Goal: Task Accomplishment & Management: Use online tool/utility

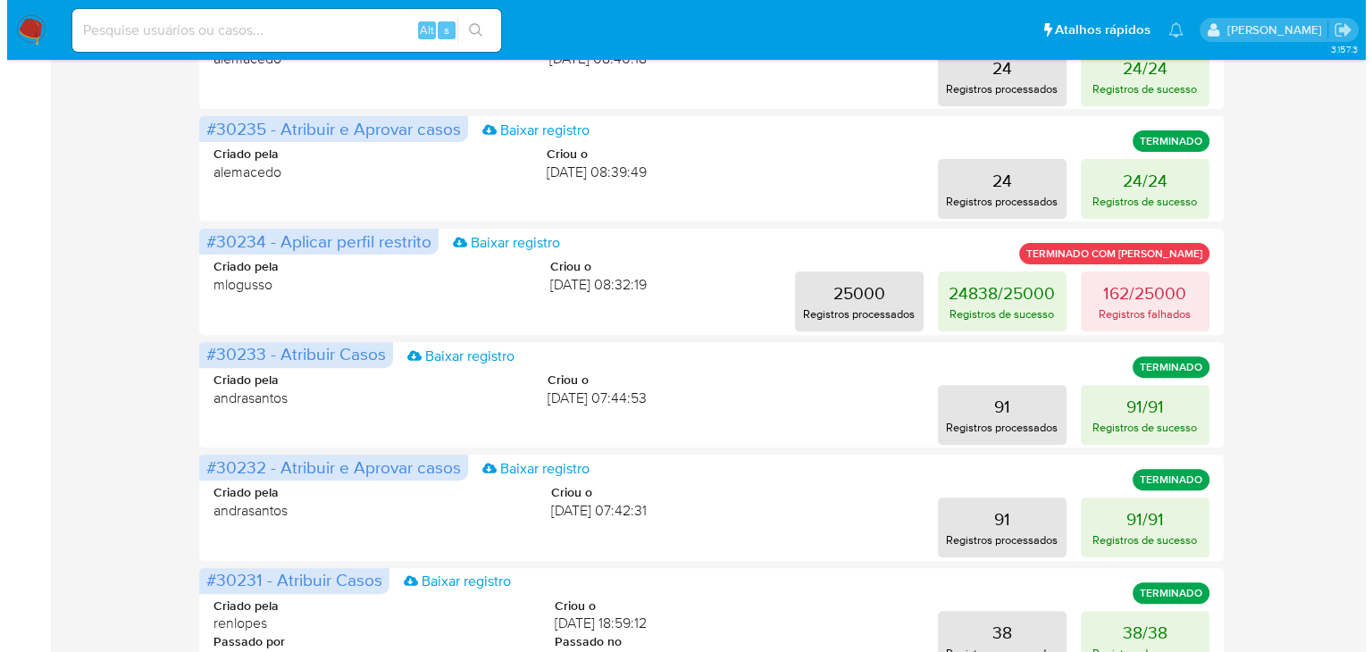
scroll to position [598, 0]
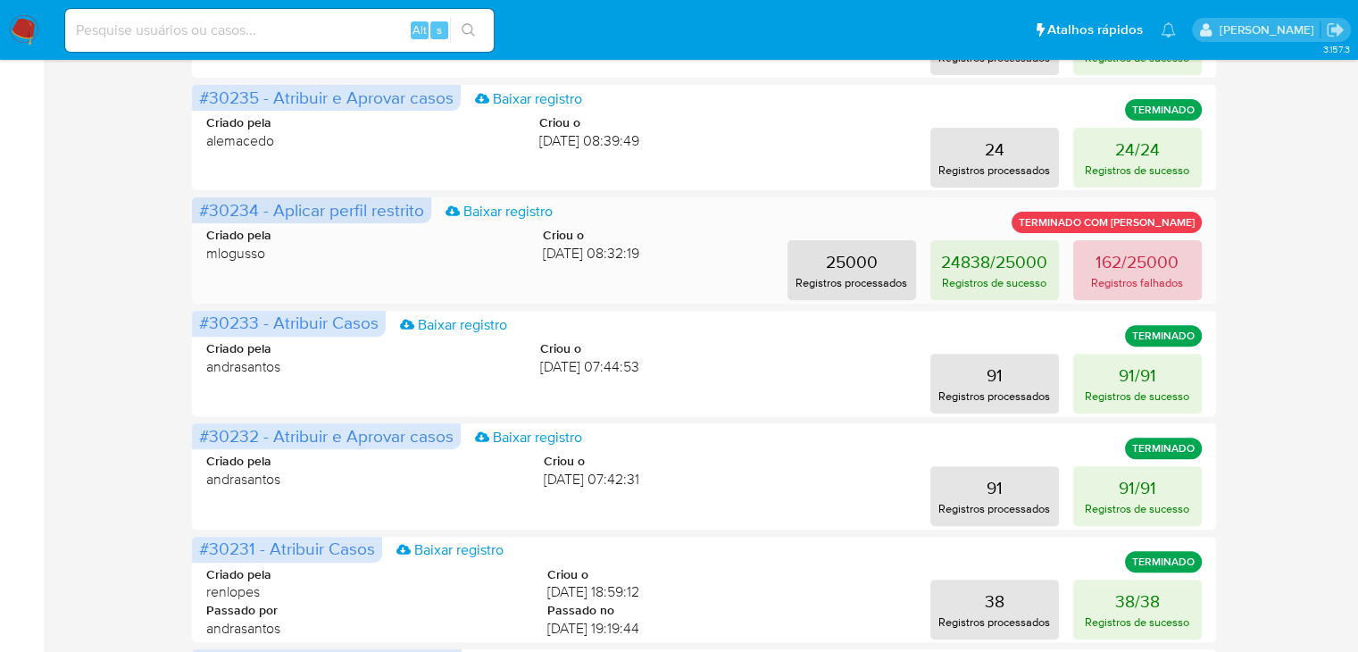
click at [1100, 274] on p "Registros falhados" at bounding box center [1137, 282] width 92 height 17
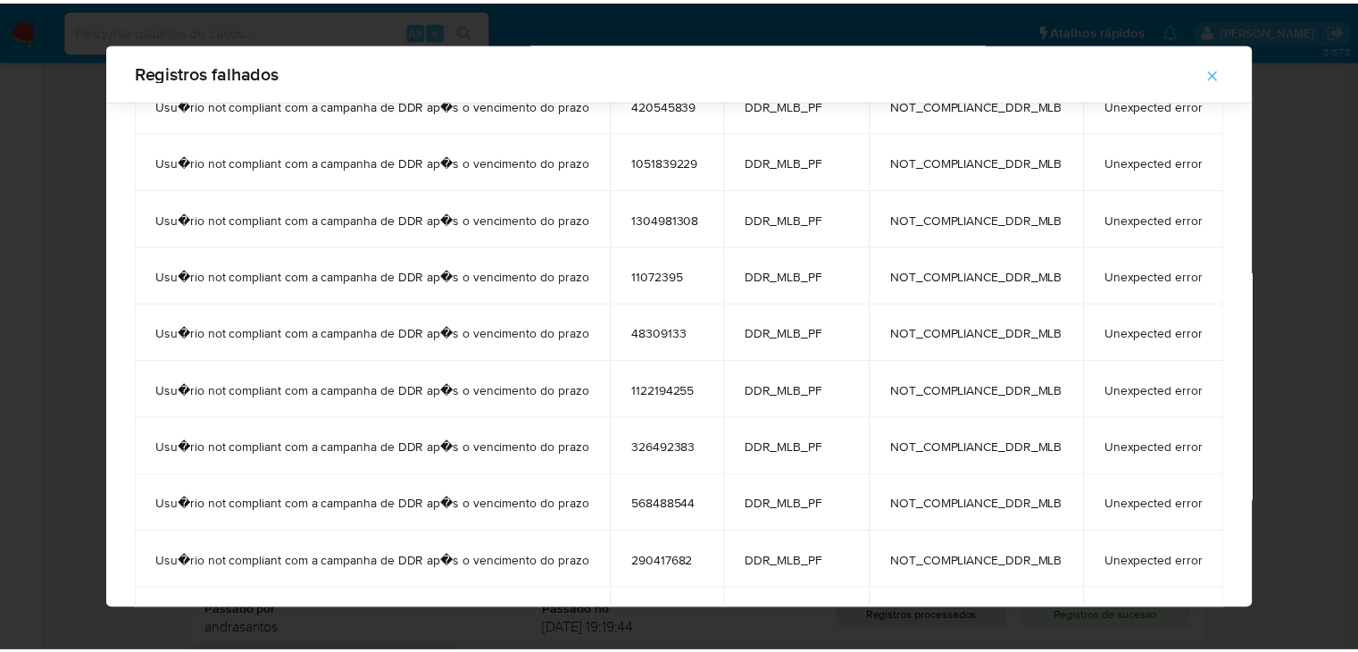
scroll to position [0, 0]
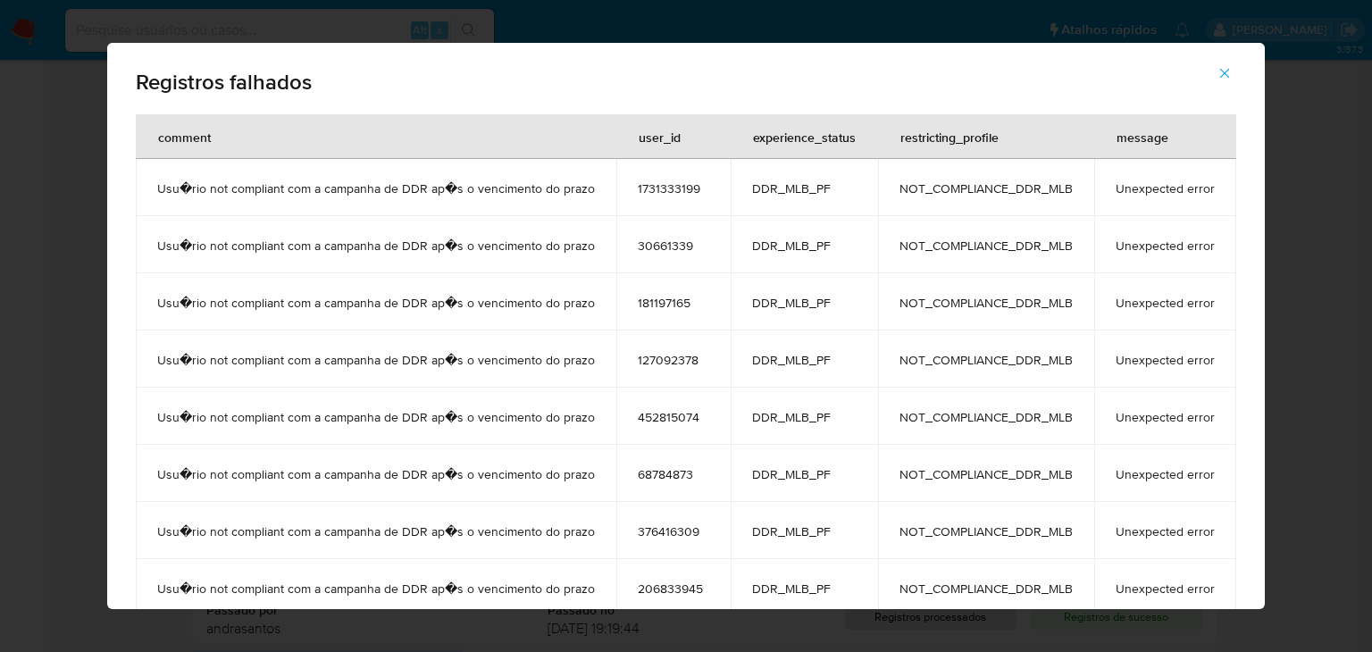
click at [1228, 76] on icon "button" at bounding box center [1224, 73] width 16 height 16
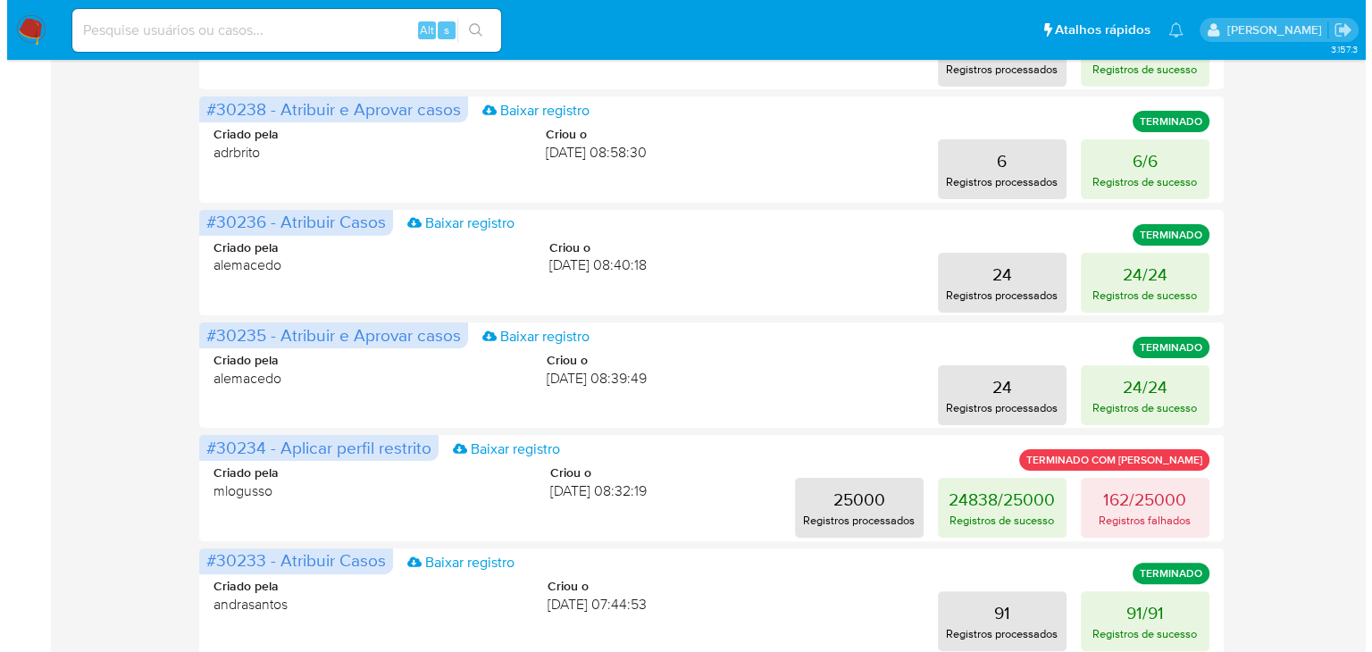
scroll to position [366, 0]
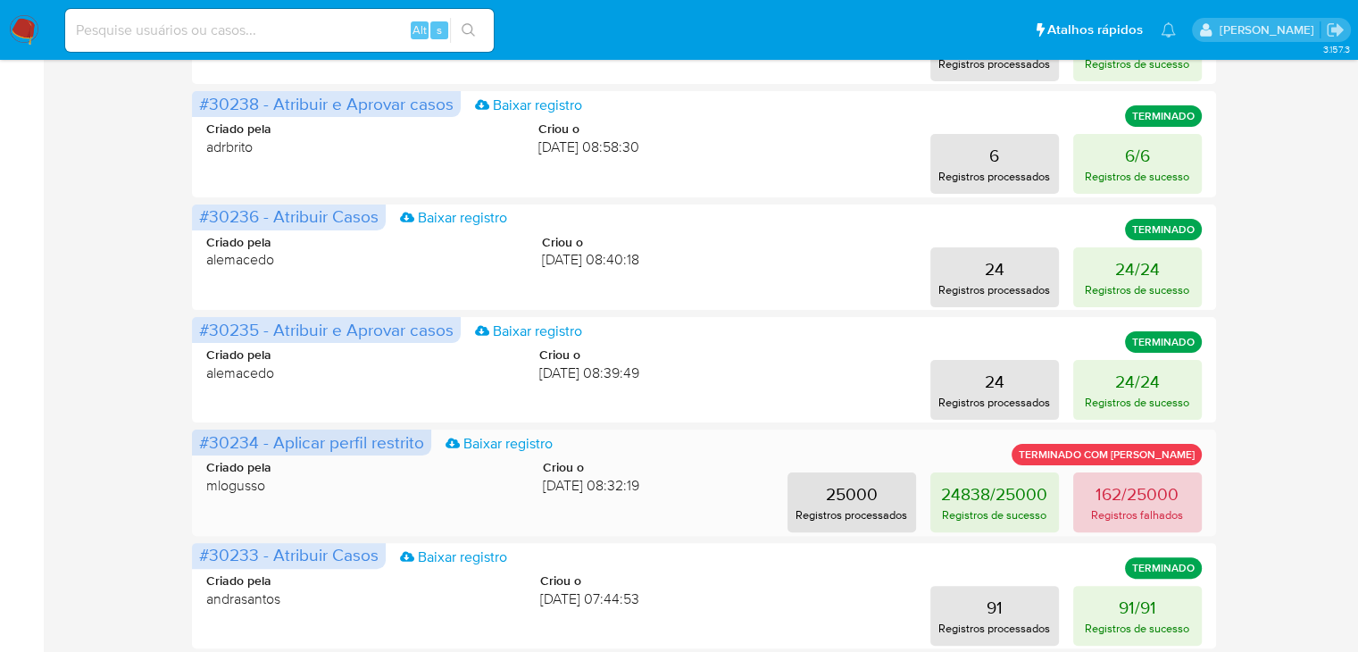
click at [1112, 492] on p "162/25000" at bounding box center [1137, 493] width 83 height 25
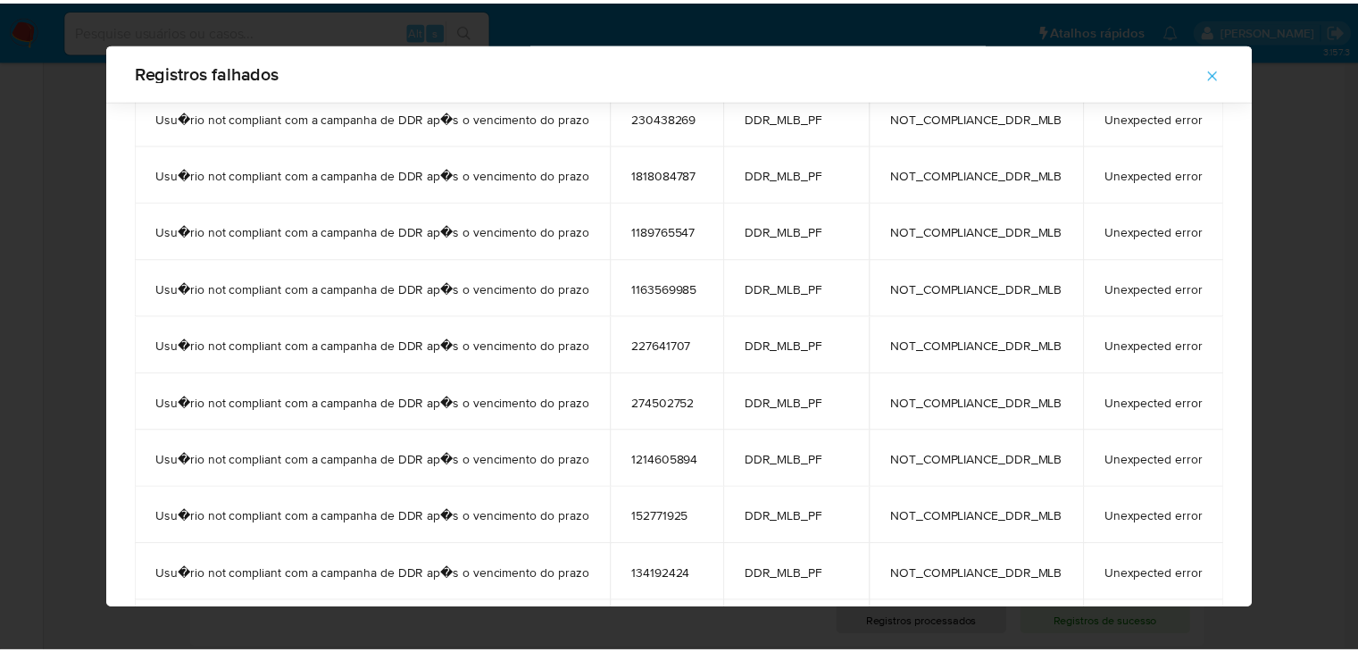
scroll to position [8824, 0]
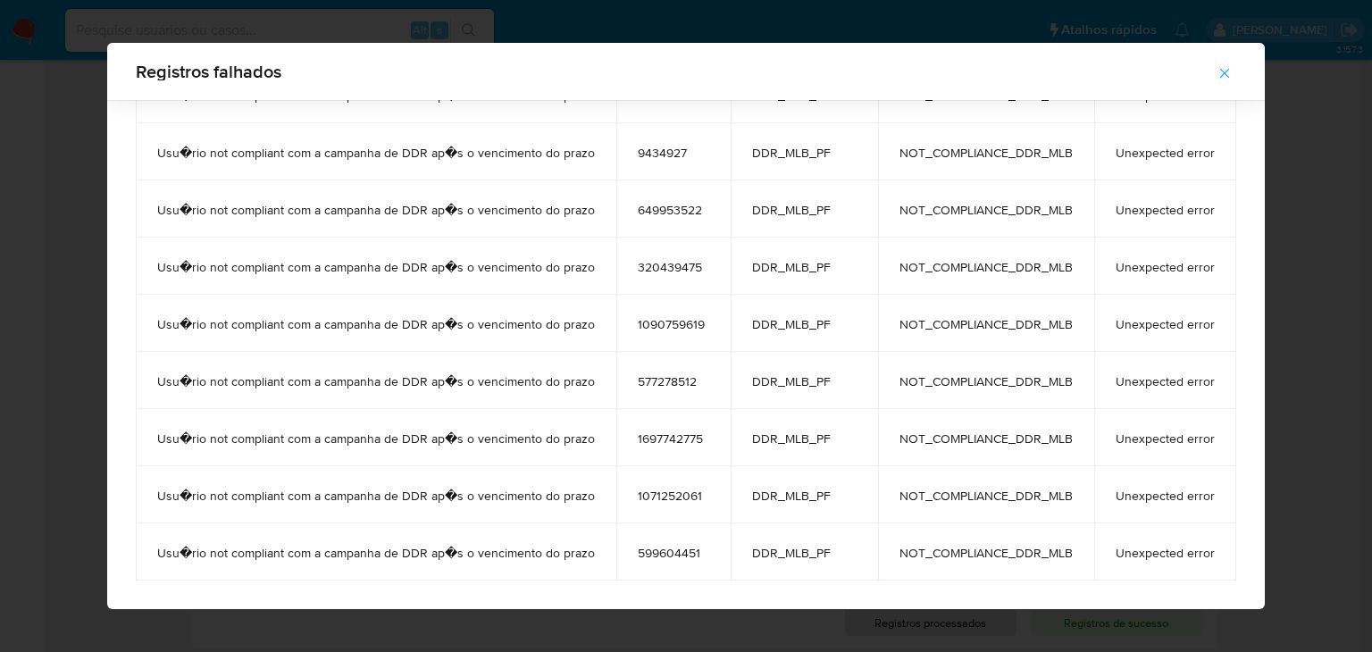
drag, startPoint x: 155, startPoint y: 187, endPoint x: 1204, endPoint y: 561, distance: 1113.3
click at [1229, 73] on icon "button" at bounding box center [1224, 73] width 16 height 16
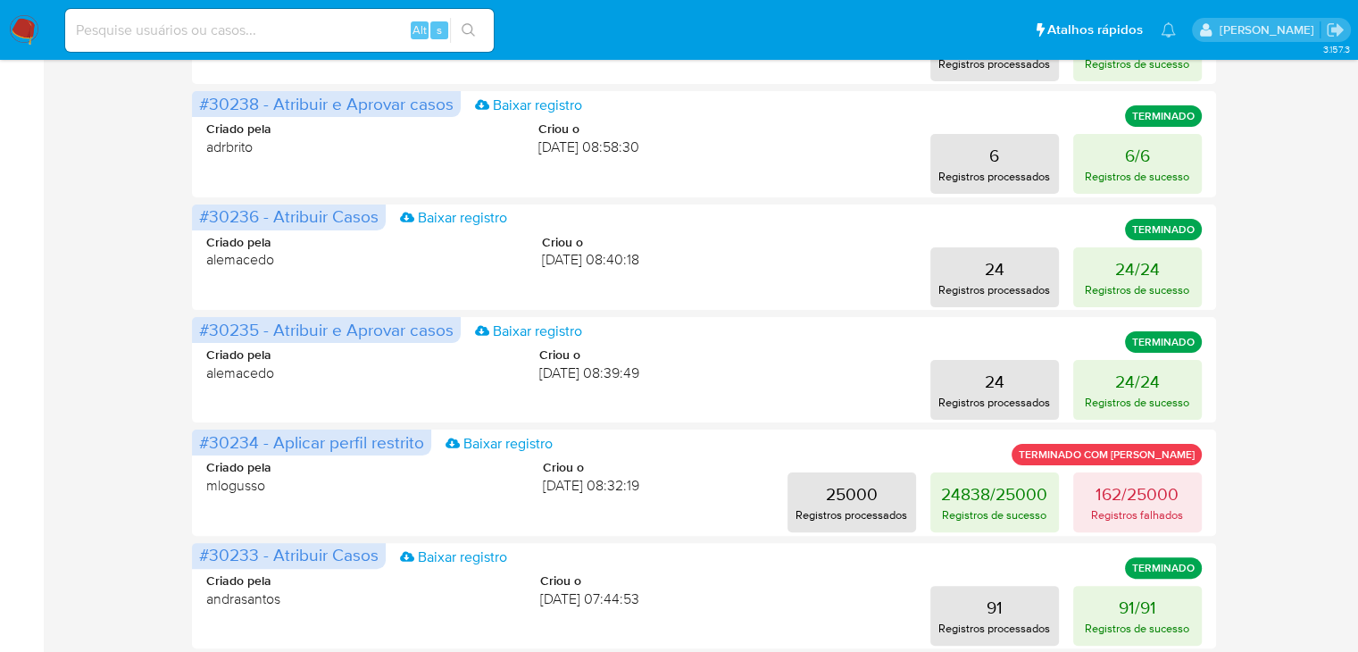
scroll to position [0, 0]
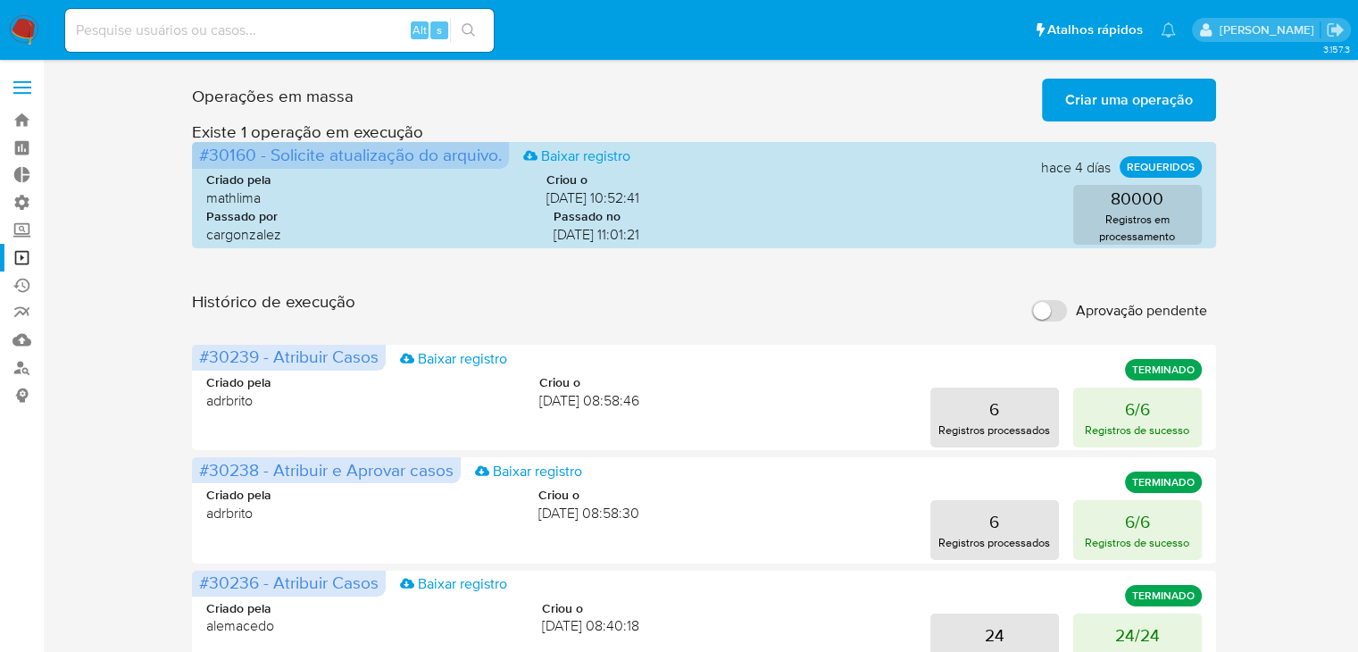
click at [1078, 102] on span "Criar uma operação" at bounding box center [1129, 99] width 128 height 39
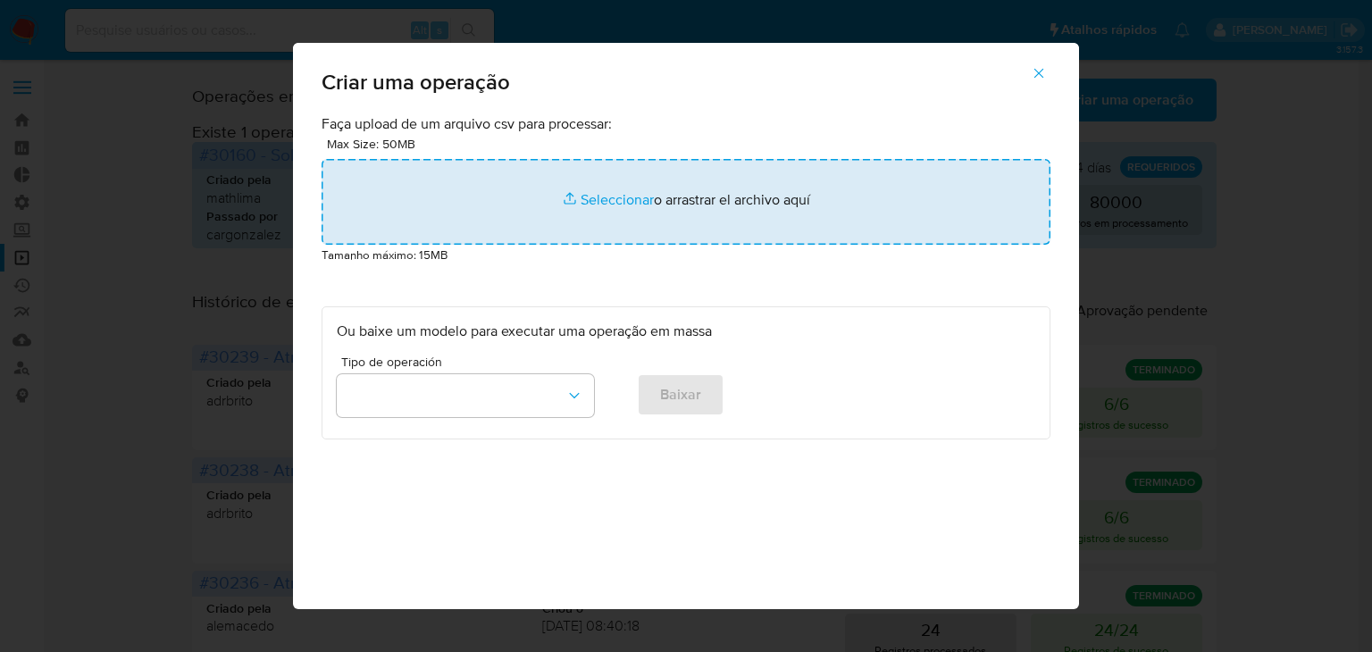
click at [618, 193] on input "file" at bounding box center [686, 202] width 729 height 86
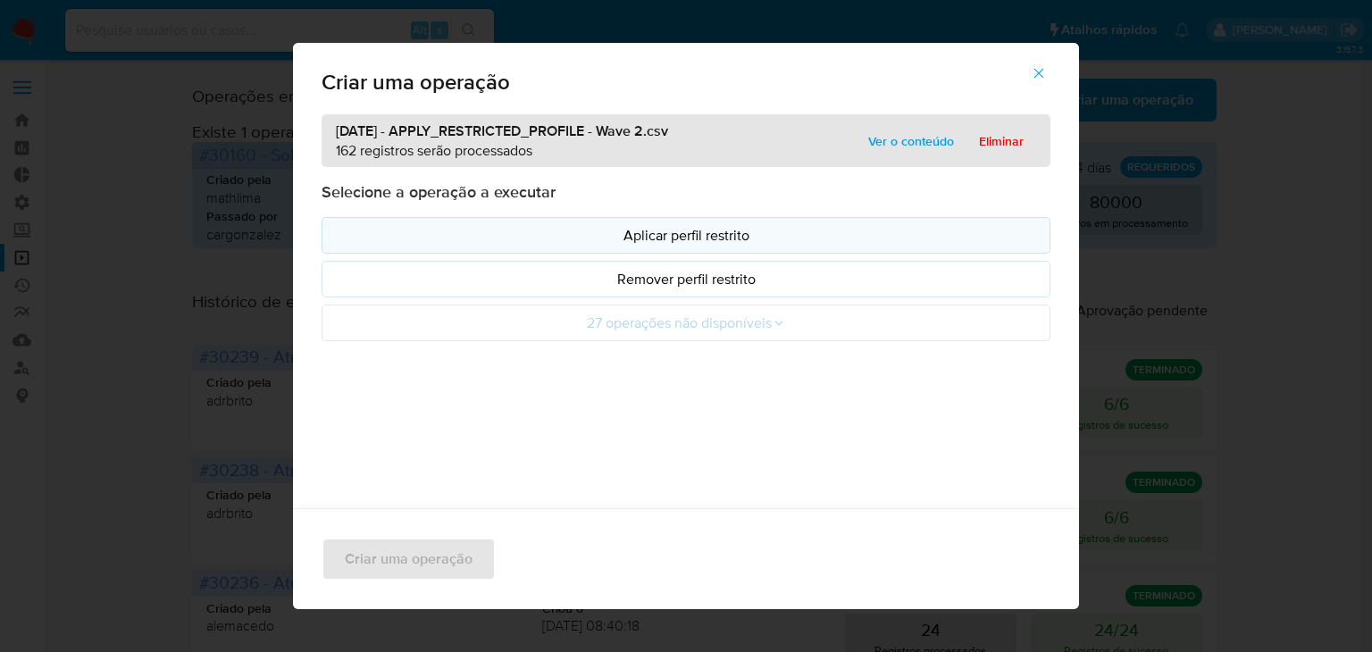
click at [515, 232] on p "Aplicar perfil restrito" at bounding box center [686, 235] width 698 height 21
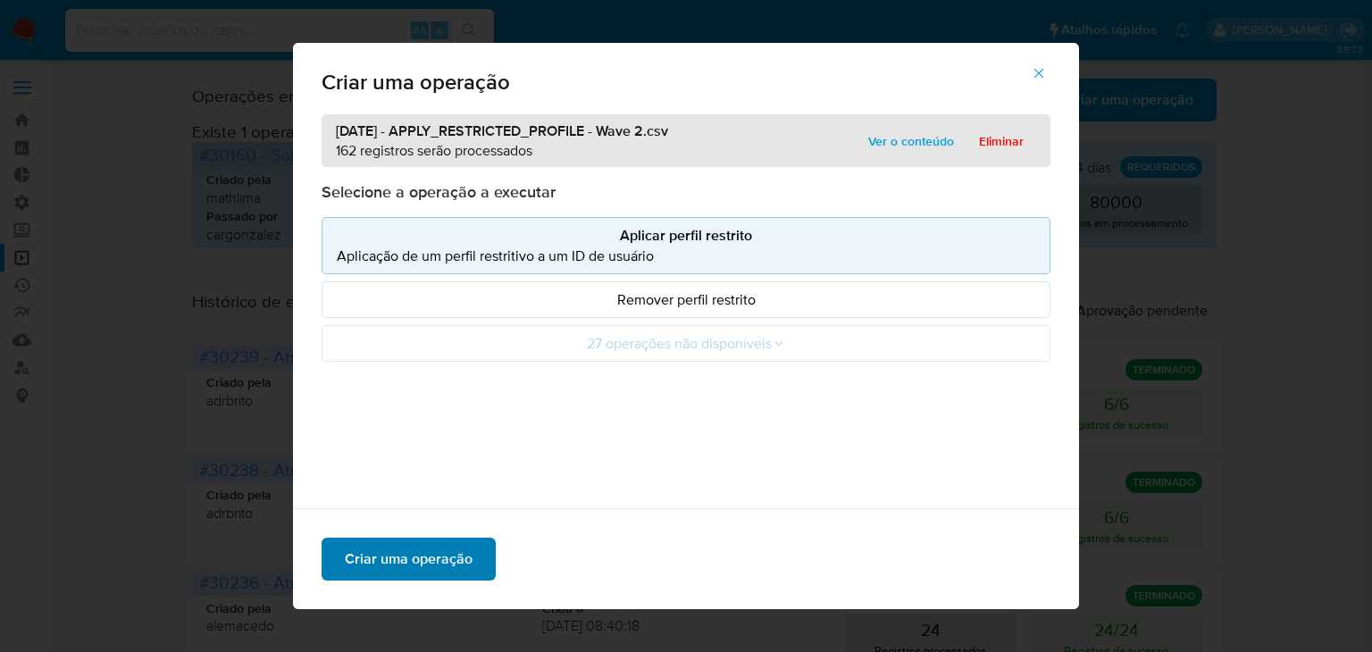
click at [472, 558] on button "Criar uma operação" at bounding box center [409, 559] width 174 height 43
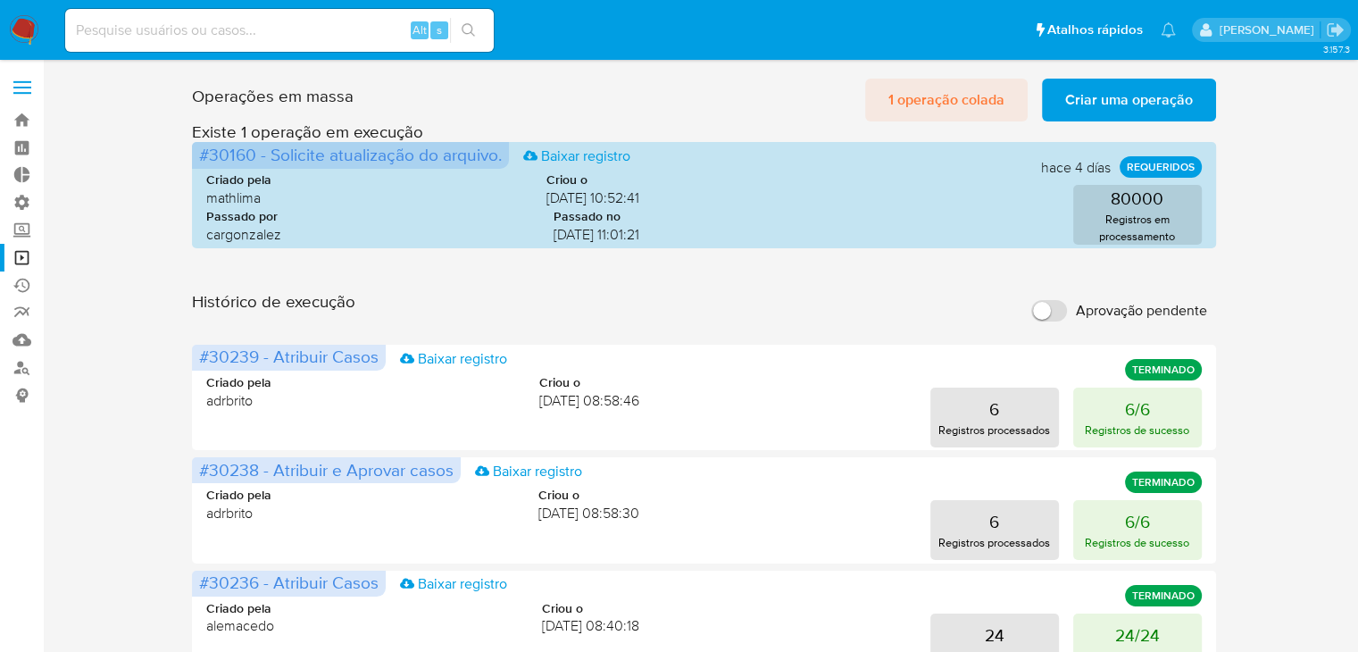
click at [892, 114] on span "1 operação colada" at bounding box center [947, 99] width 116 height 39
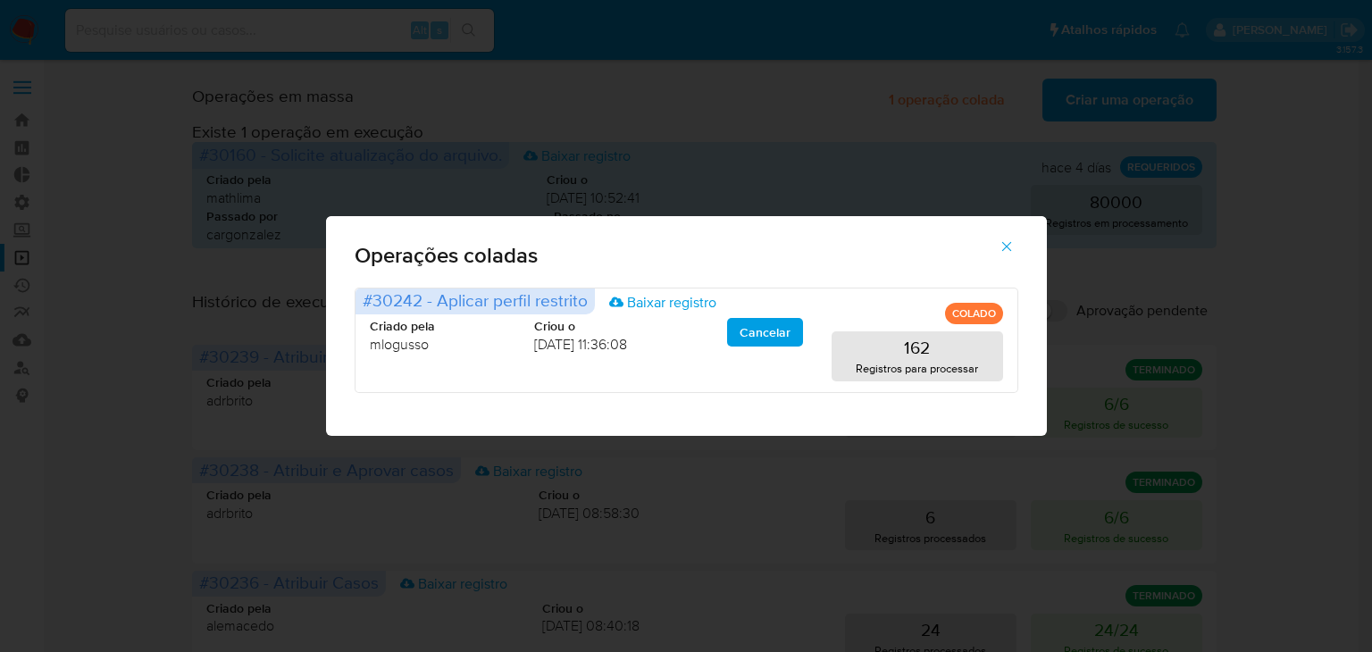
click at [1012, 243] on icon "button" at bounding box center [1007, 246] width 16 height 16
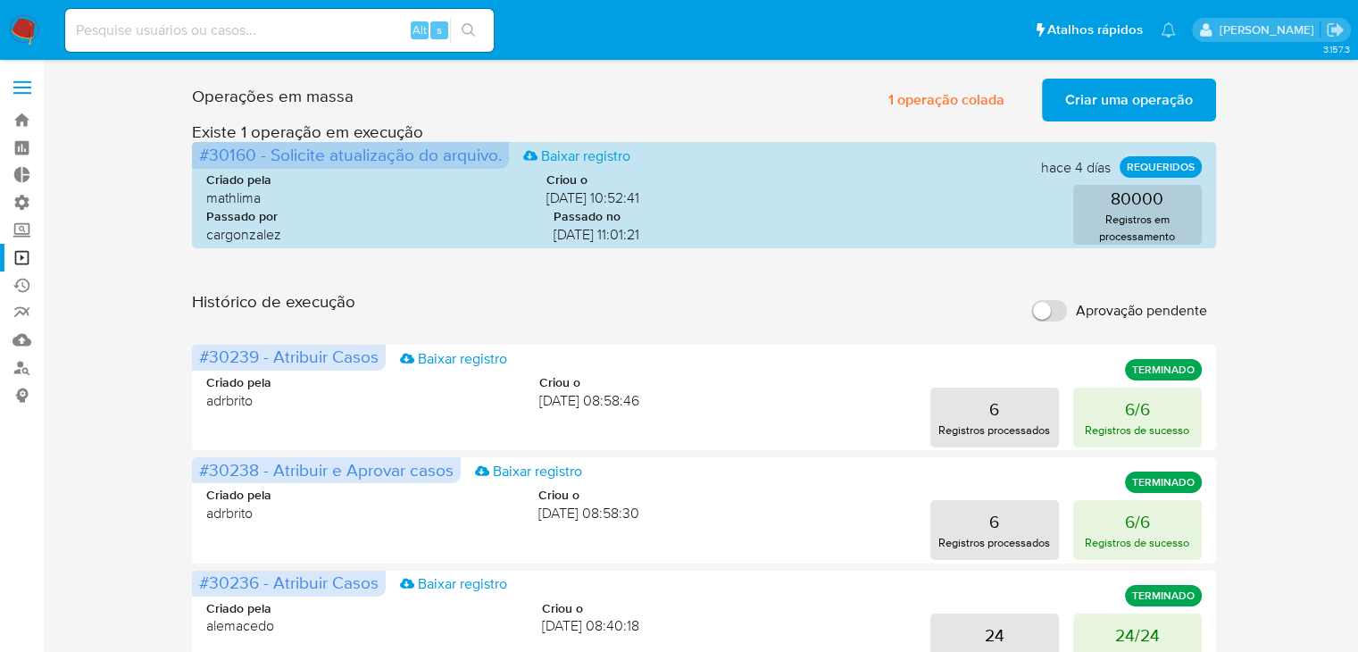
click at [1082, 99] on span "Criar uma operação" at bounding box center [1129, 99] width 128 height 39
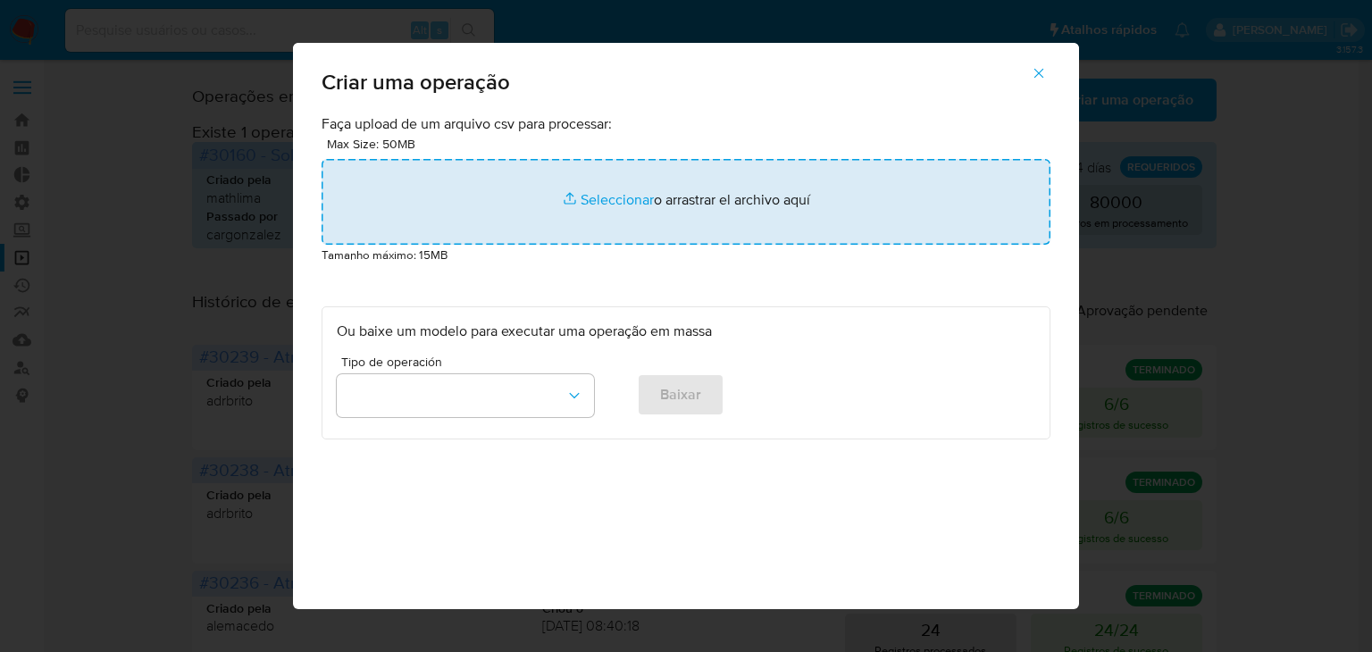
click at [577, 203] on input "file" at bounding box center [686, 202] width 729 height 86
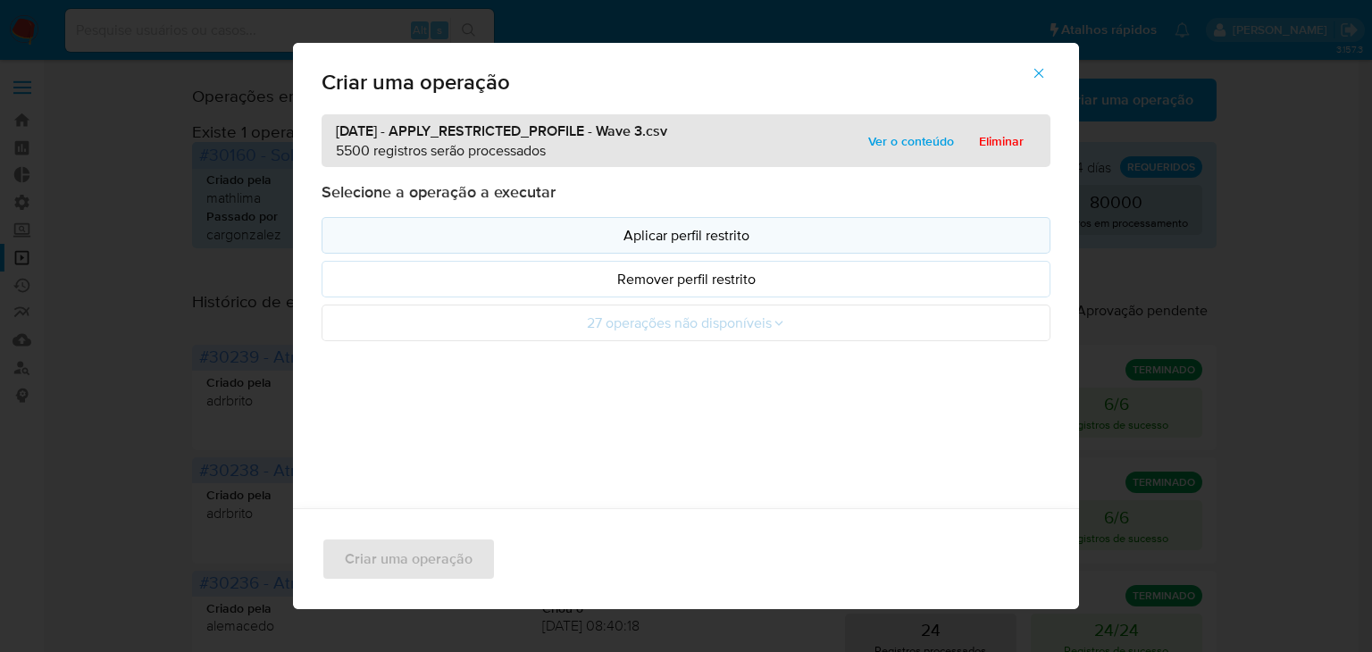
click at [589, 235] on p "Aplicar perfil restrito" at bounding box center [686, 235] width 698 height 21
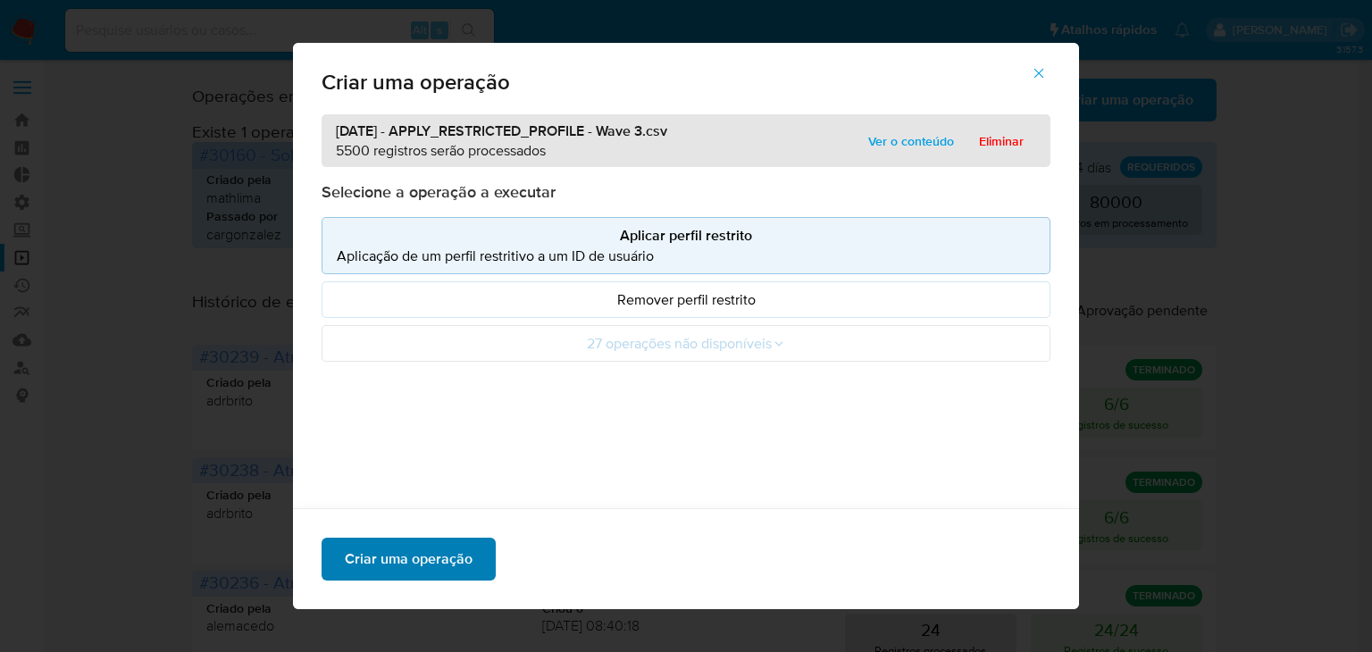
click at [432, 556] on span "Criar uma operação" at bounding box center [409, 558] width 128 height 39
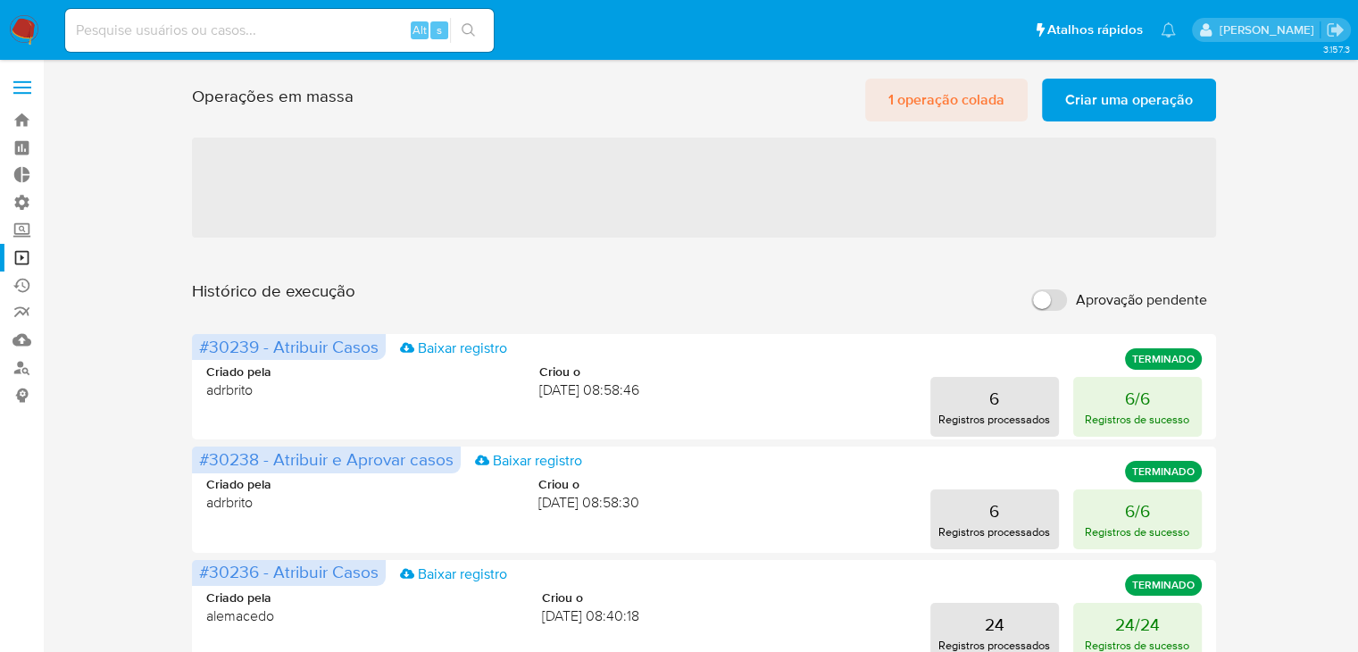
click at [923, 103] on span "1 operação colada" at bounding box center [947, 99] width 116 height 39
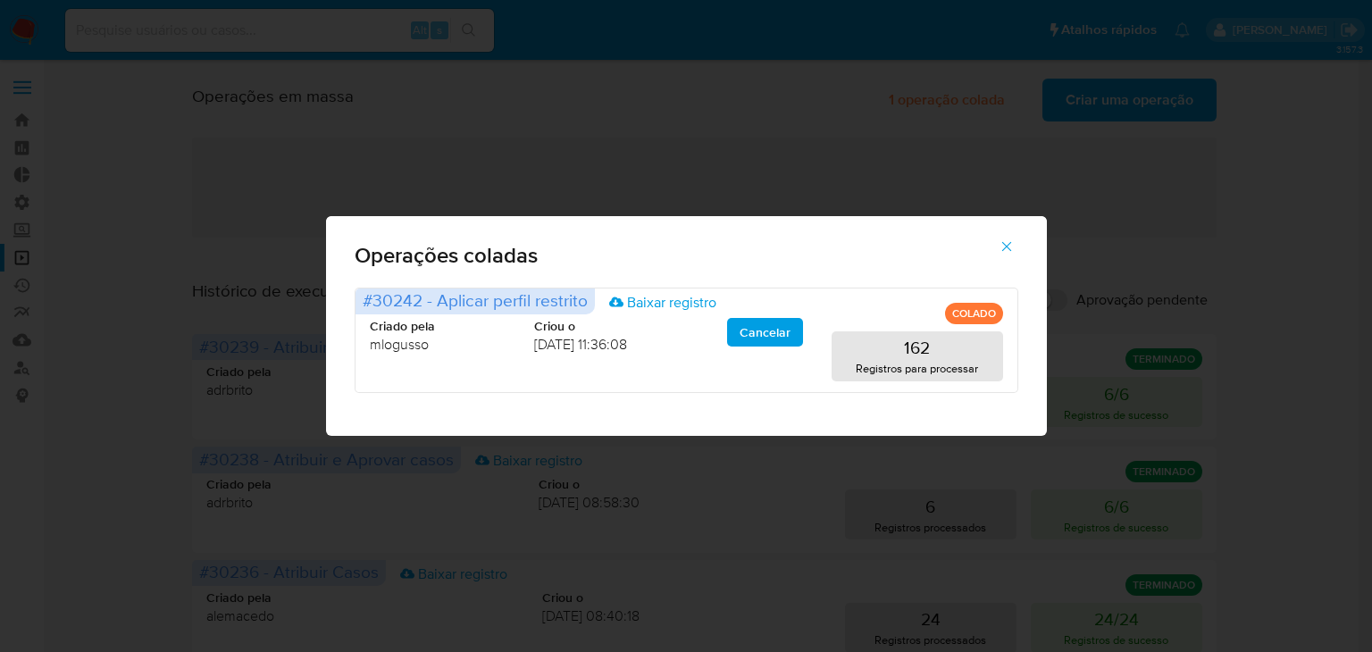
click at [1008, 247] on icon "button" at bounding box center [1007, 246] width 16 height 16
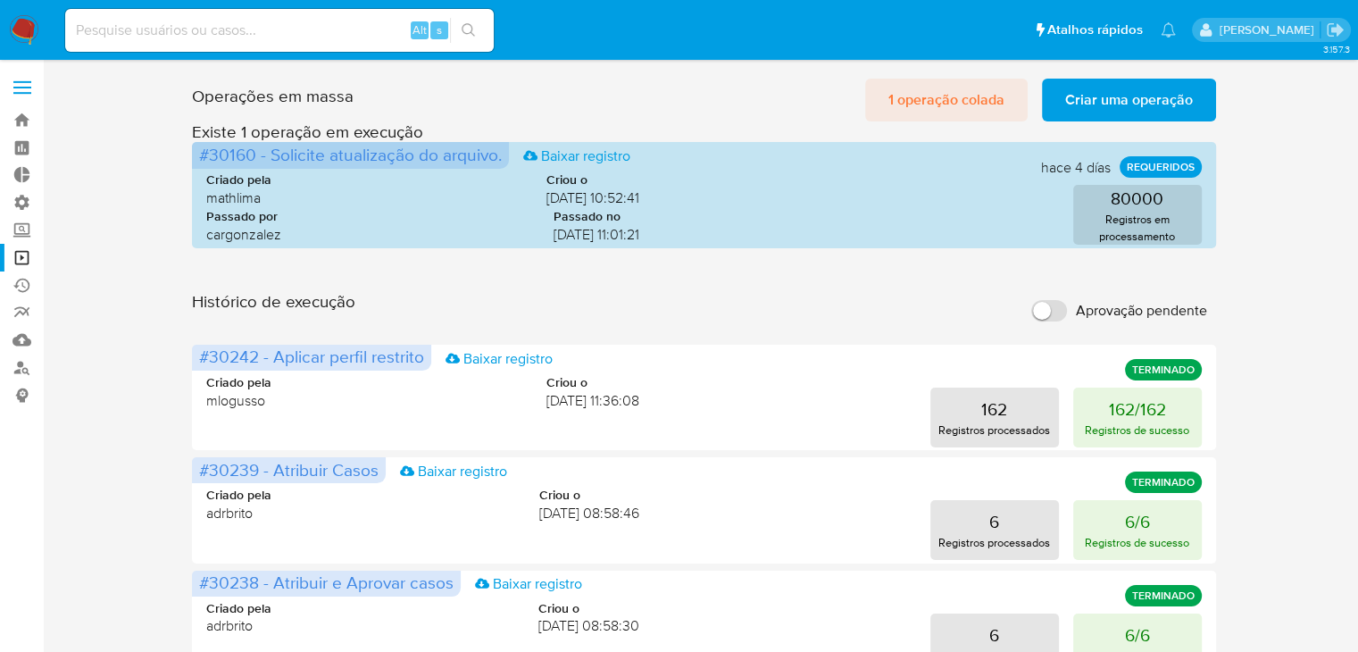
click at [945, 99] on span "1 operação colada" at bounding box center [947, 99] width 116 height 39
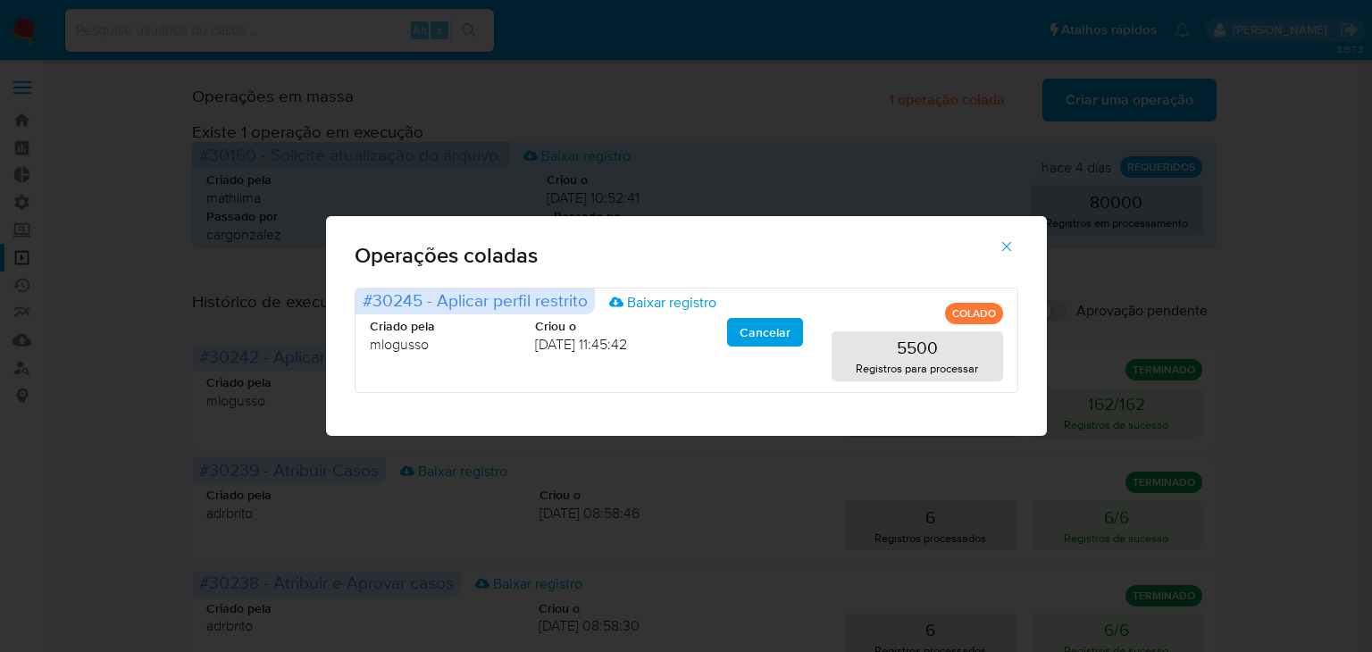
click at [1007, 246] on icon "button" at bounding box center [1007, 246] width 16 height 16
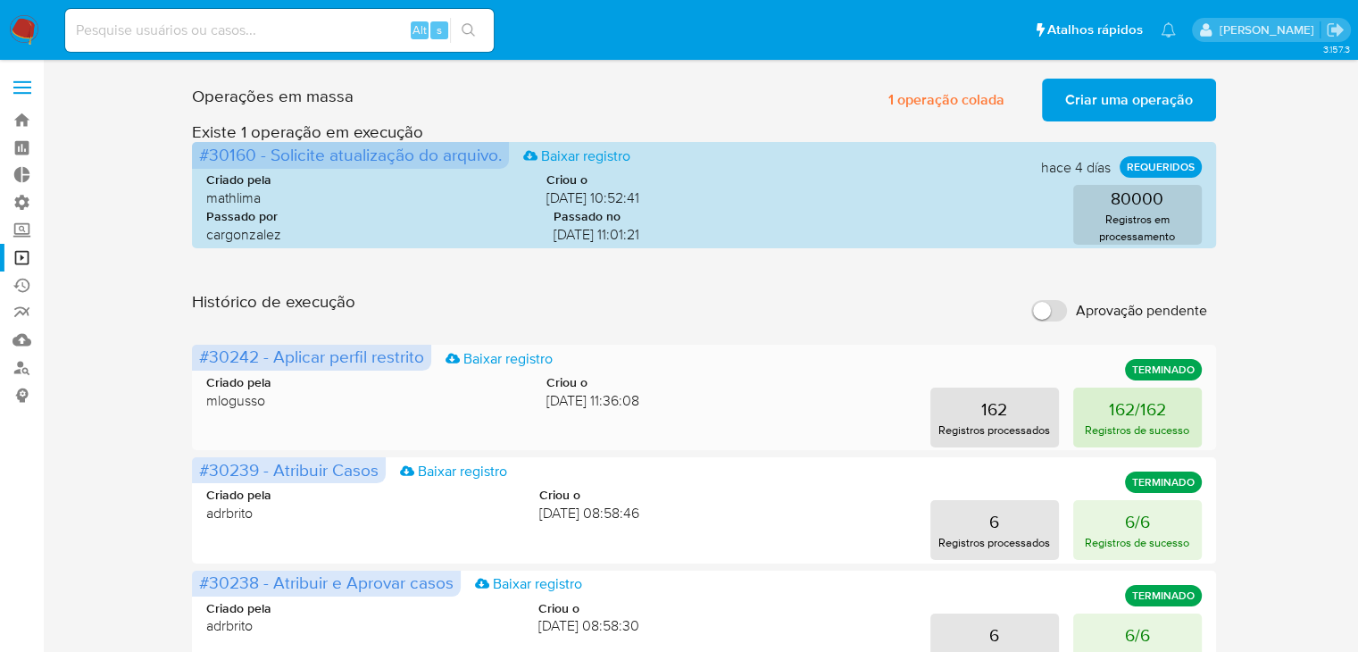
click at [1109, 406] on p "162/162" at bounding box center [1137, 409] width 57 height 25
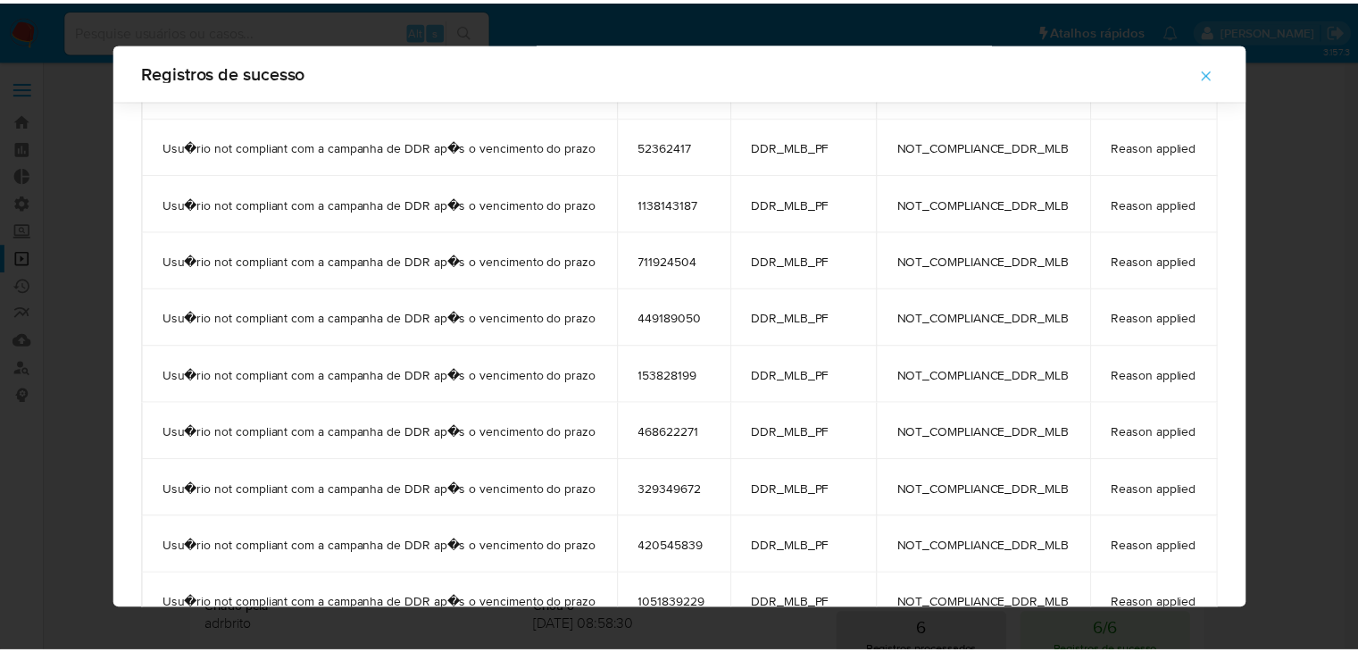
scroll to position [235, 0]
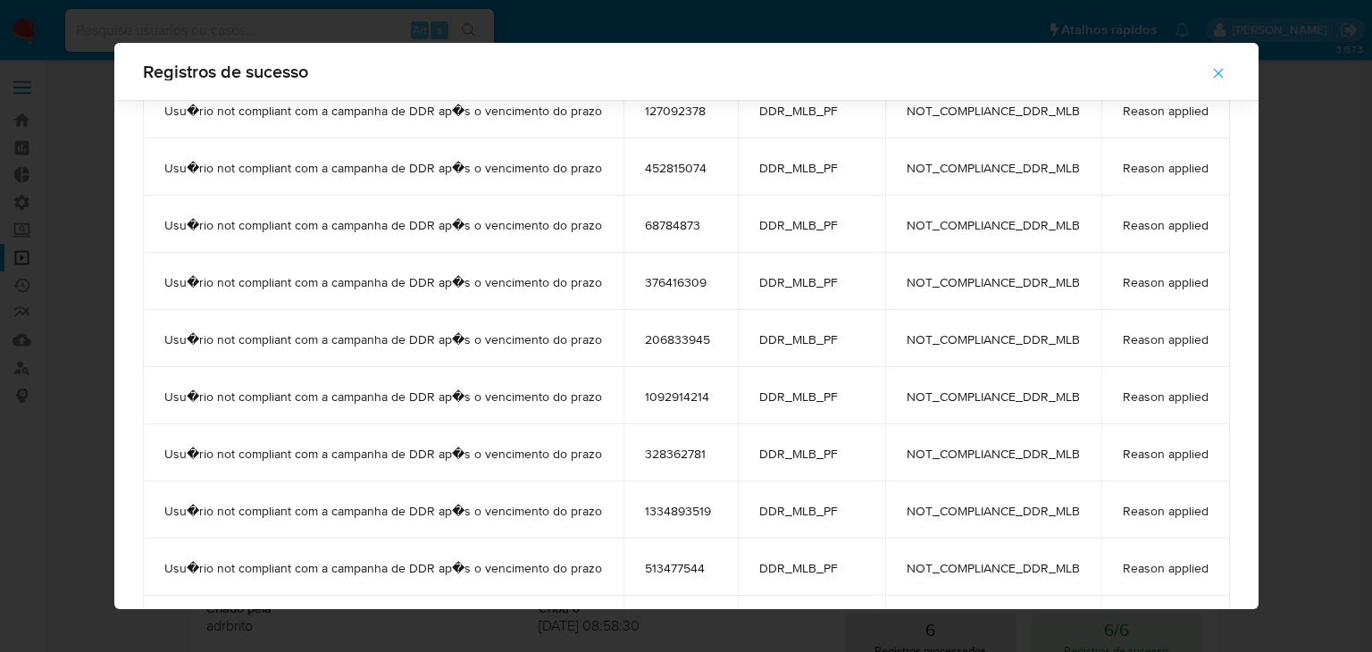
click at [1223, 76] on icon "button" at bounding box center [1218, 74] width 10 height 10
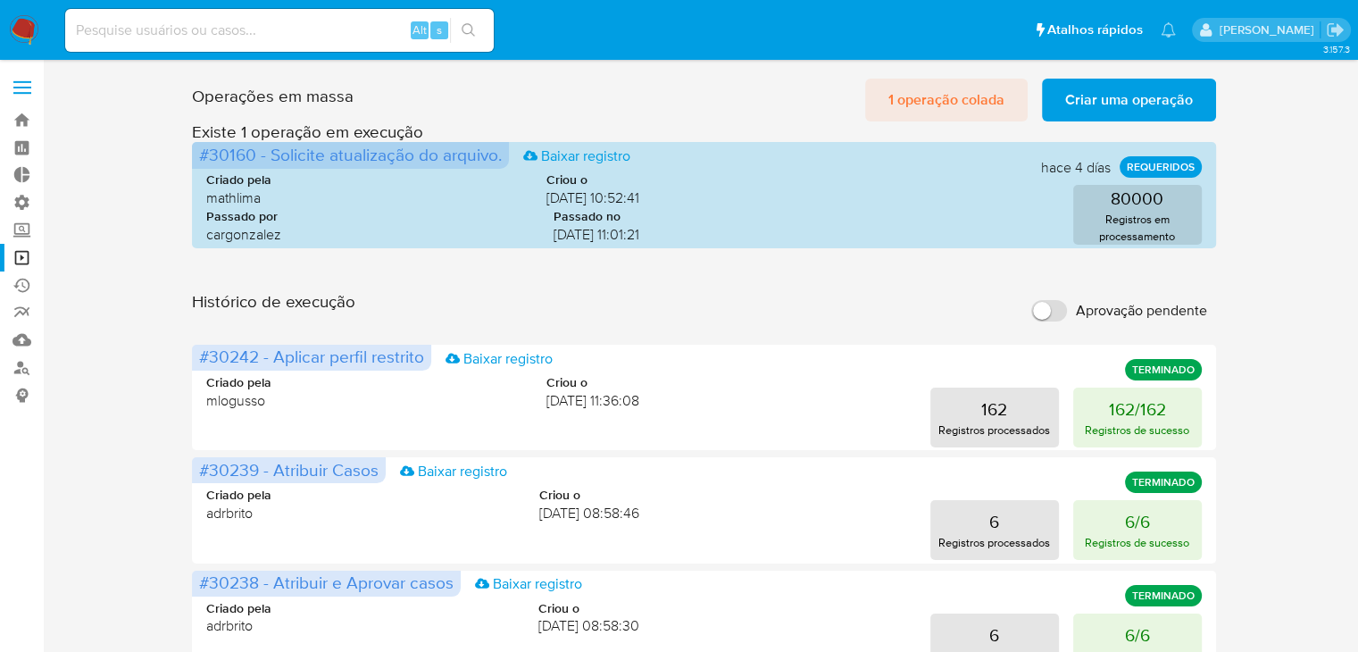
click at [918, 101] on span "1 operação colada" at bounding box center [947, 99] width 116 height 39
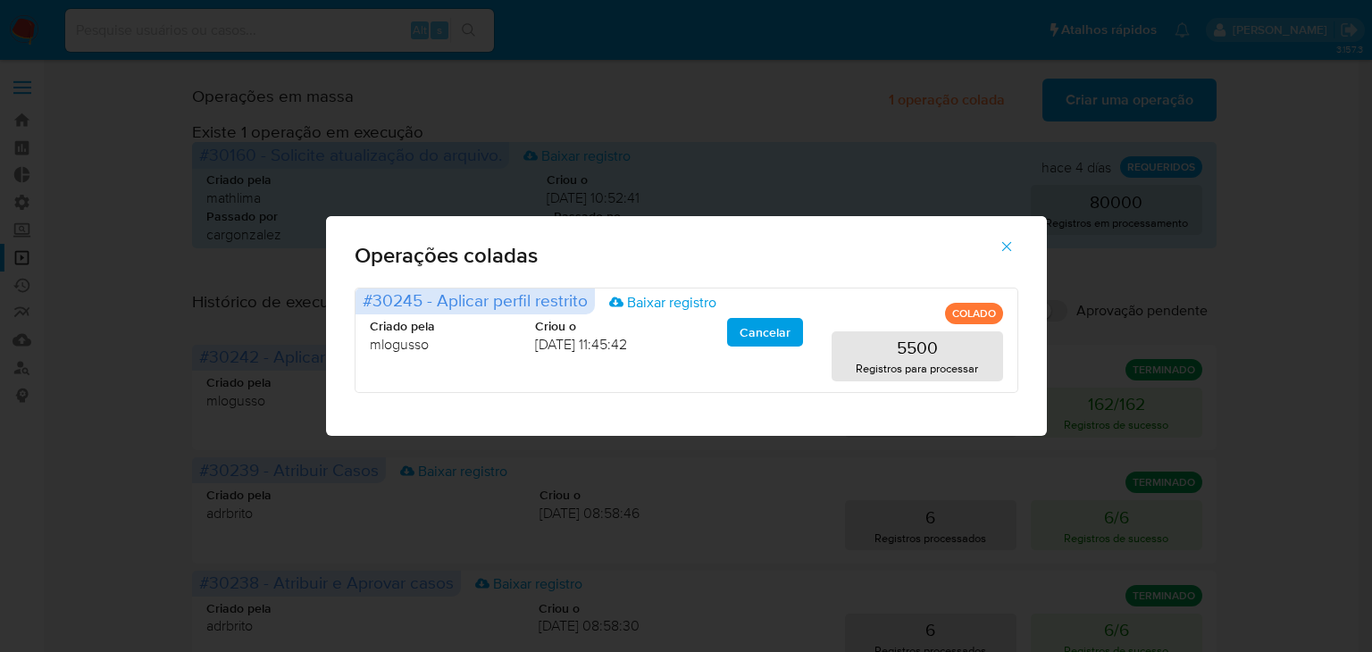
click at [1000, 248] on icon "button" at bounding box center [1007, 246] width 16 height 16
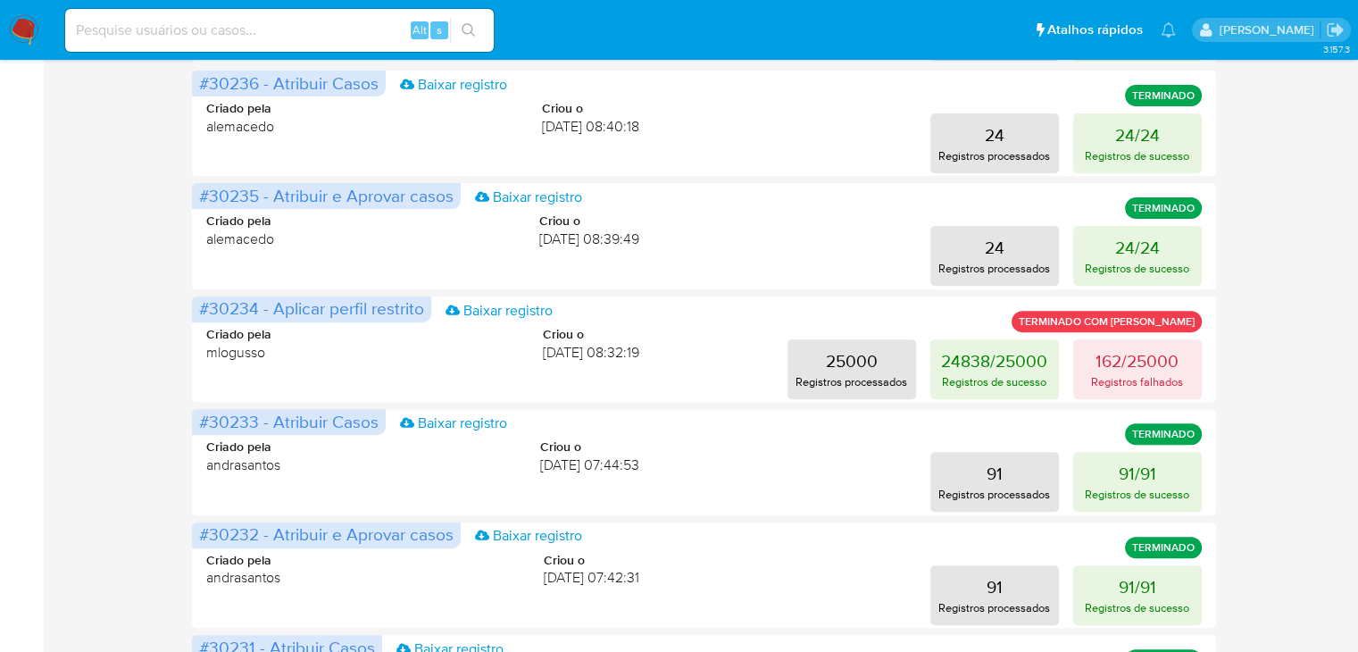
scroll to position [611, 0]
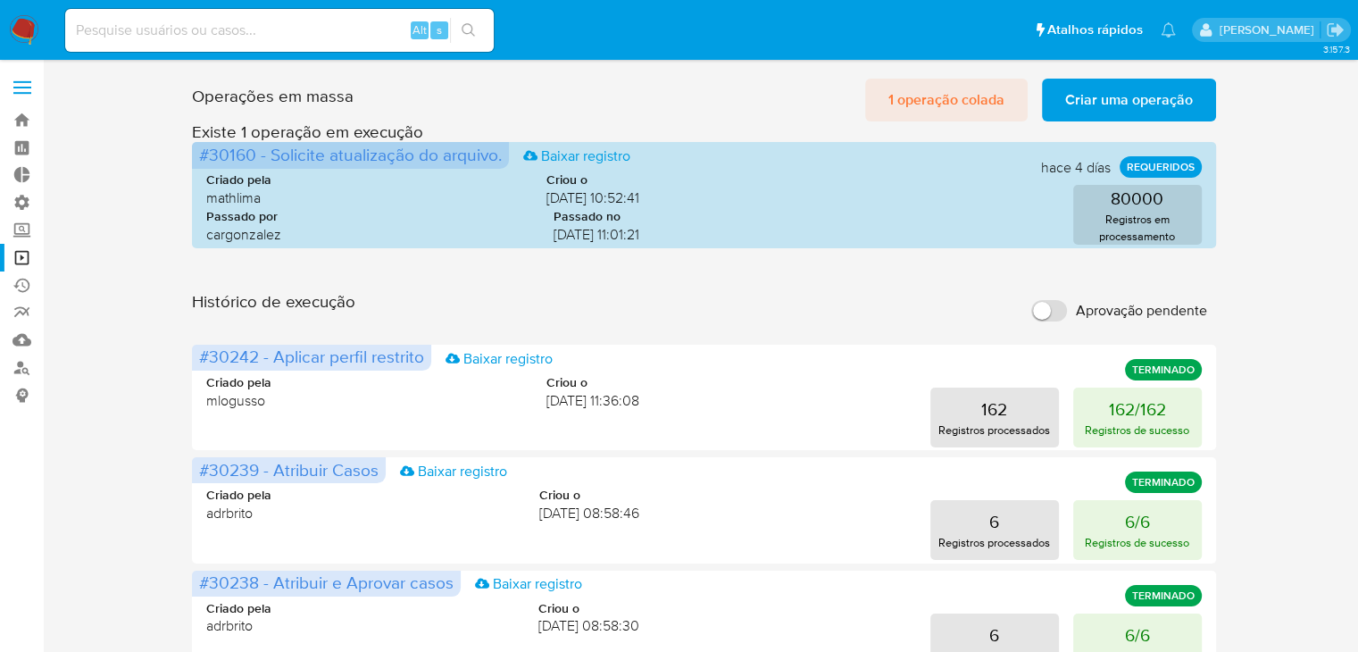
click at [965, 119] on span "1 operação colada" at bounding box center [947, 99] width 116 height 39
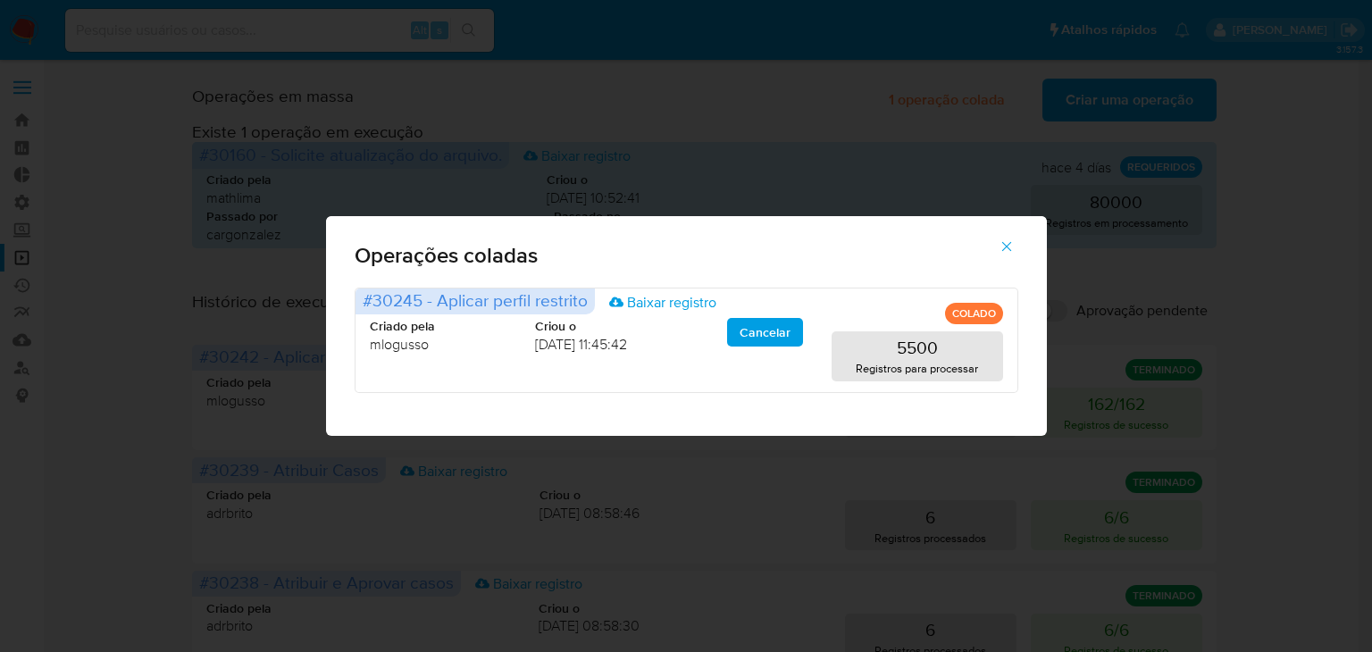
click at [1010, 244] on icon "button" at bounding box center [1007, 246] width 16 height 16
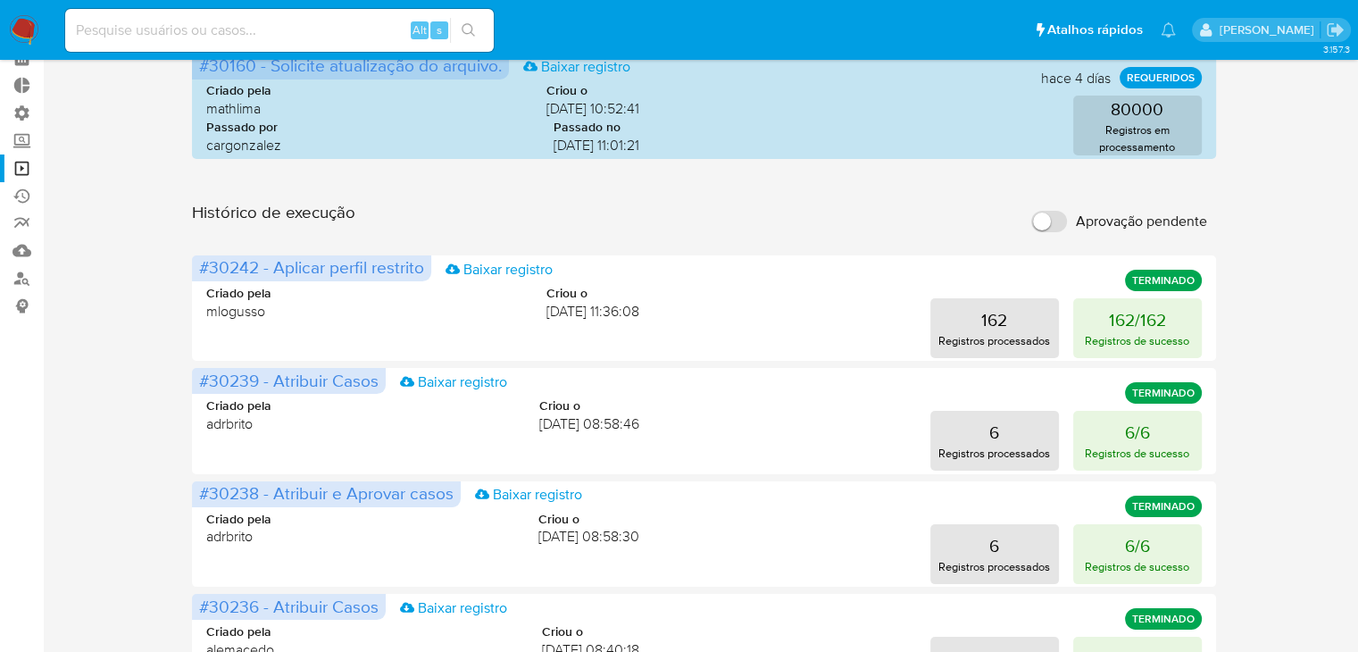
scroll to position [81, 0]
